Goal: Browse casually: Explore the website without a specific task or goal

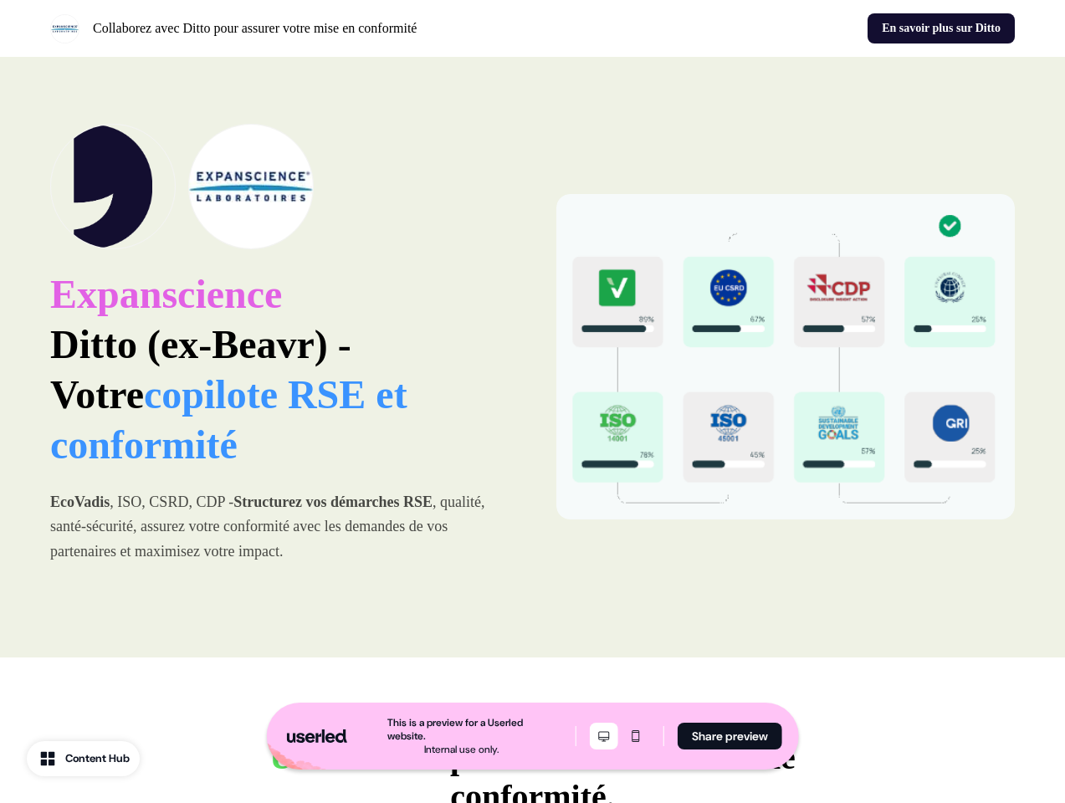
click at [601, 736] on icon "Desktop mode" at bounding box center [604, 735] width 20 height 13
click at [633, 736] on icon "Mobile mode" at bounding box center [636, 735] width 20 height 13
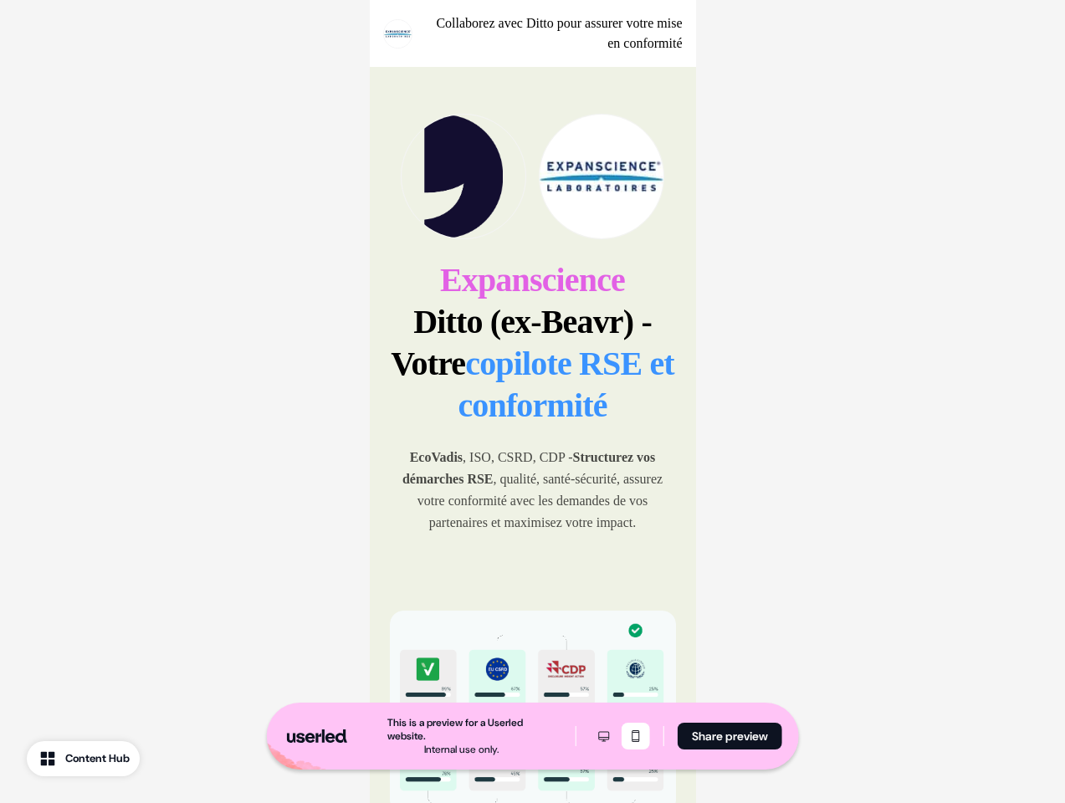
click at [729, 736] on button "Share preview" at bounding box center [729, 736] width 105 height 27
click at [532, 28] on p "Collaborez avec Ditto pour assurer votre mise en conformité" at bounding box center [554, 33] width 257 height 40
click at [532, 357] on span "copilote RSE et conformité" at bounding box center [566, 384] width 216 height 79
